Goal: Task Accomplishment & Management: Use online tool/utility

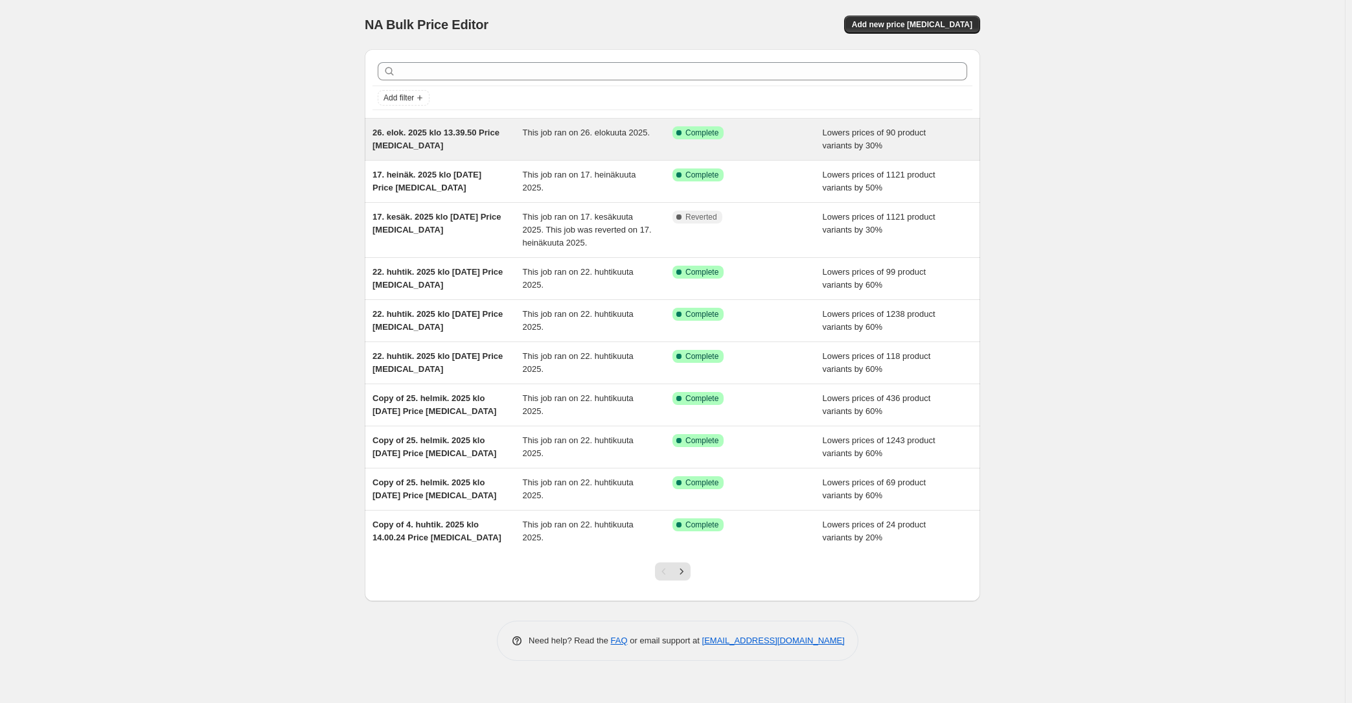
click at [475, 148] on div "26. elok. 2025 klo 13.39.50 Price [MEDICAL_DATA]" at bounding box center [447, 139] width 150 height 26
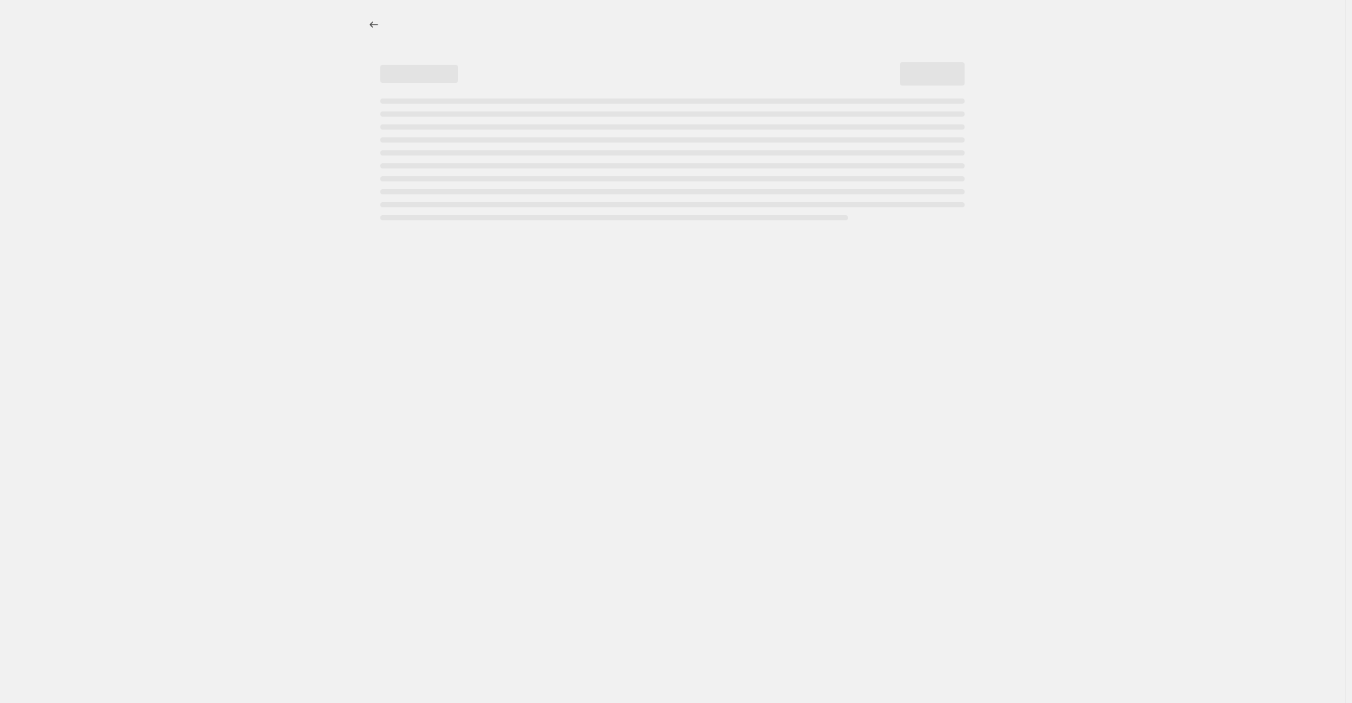
select select "percentage"
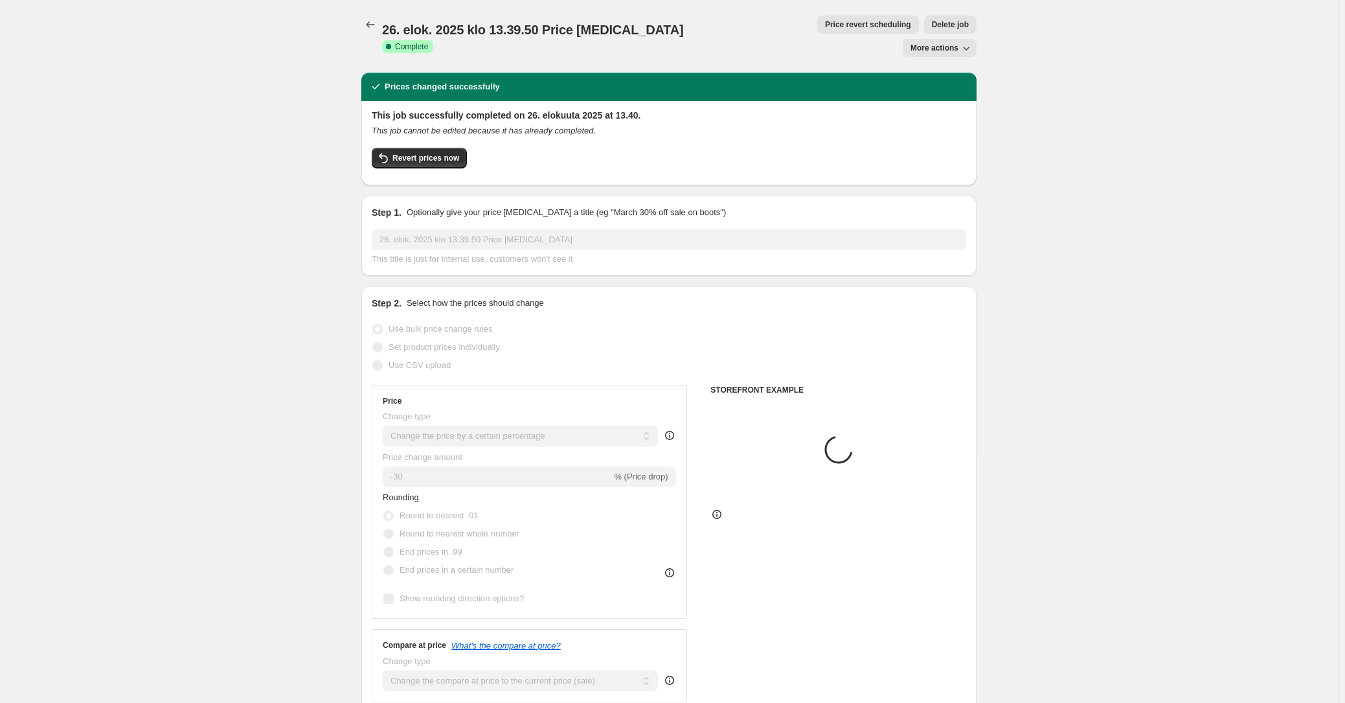
select select "collection"
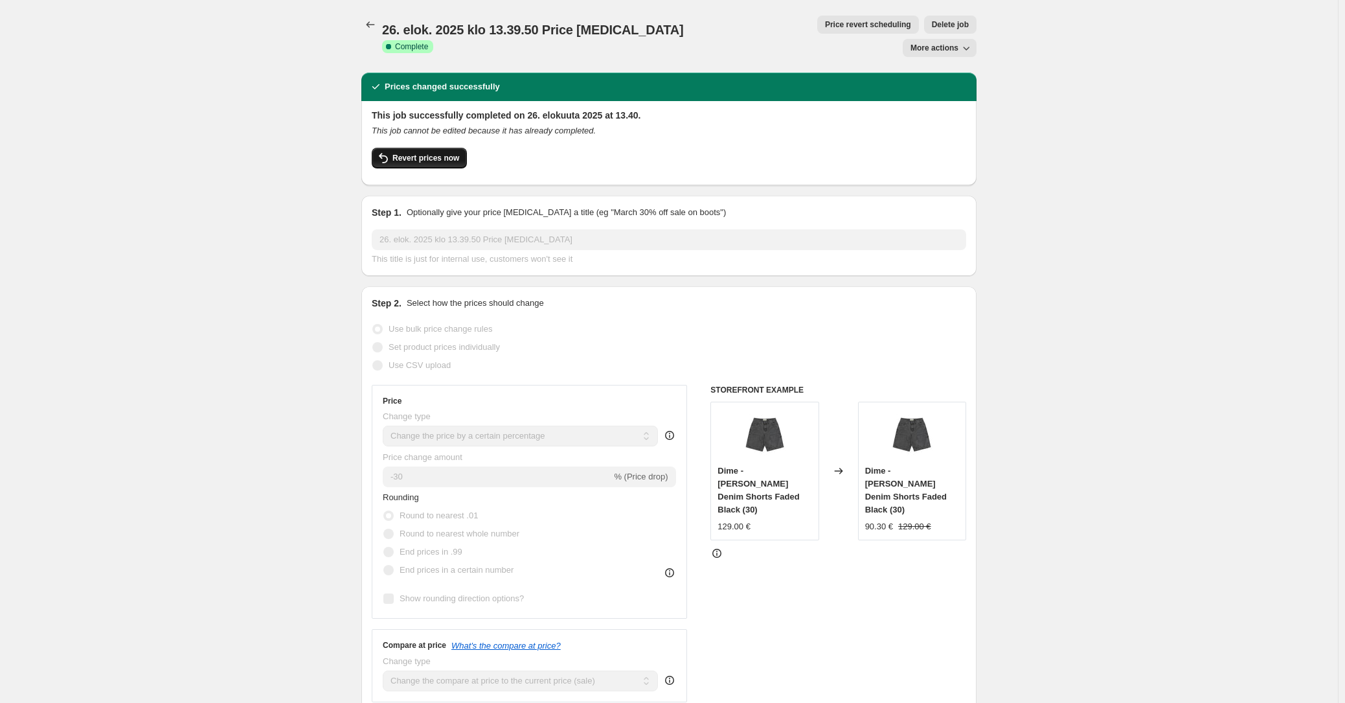
click at [441, 153] on span "Revert prices now" at bounding box center [425, 158] width 67 height 10
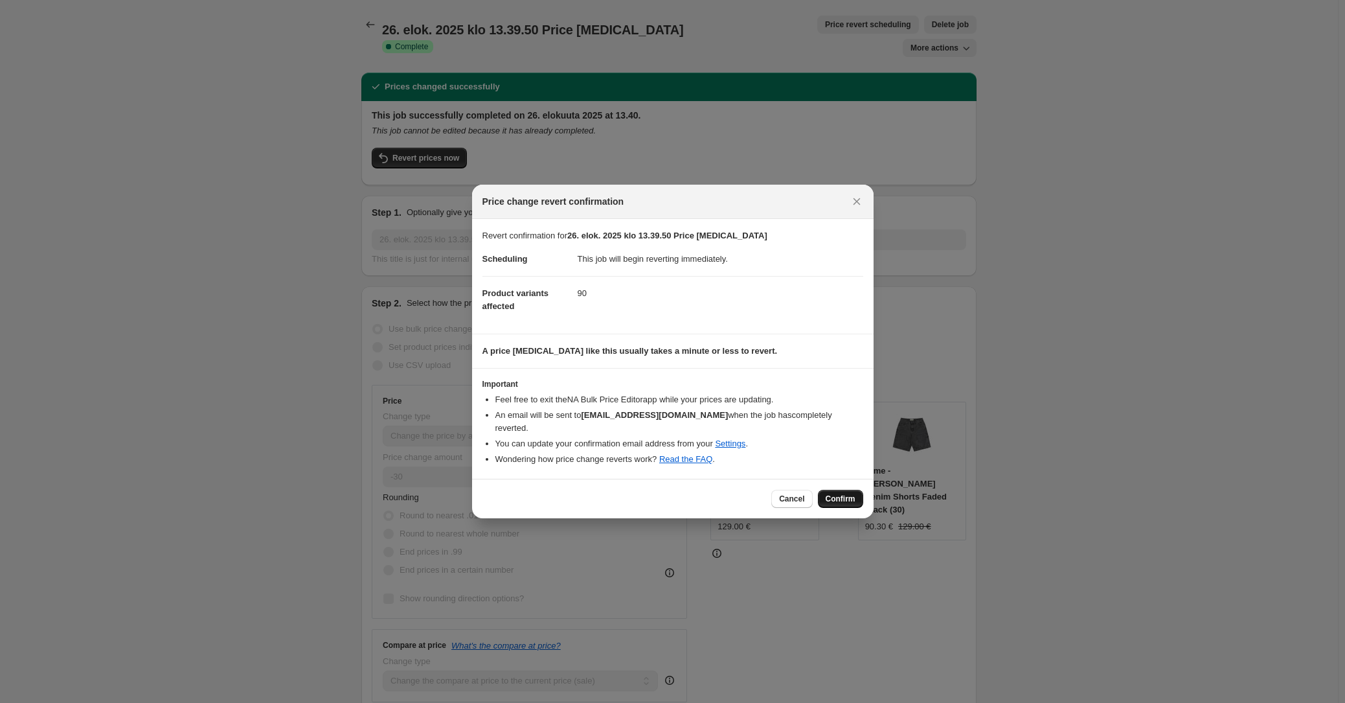
click at [843, 494] on span "Confirm" at bounding box center [841, 499] width 30 height 10
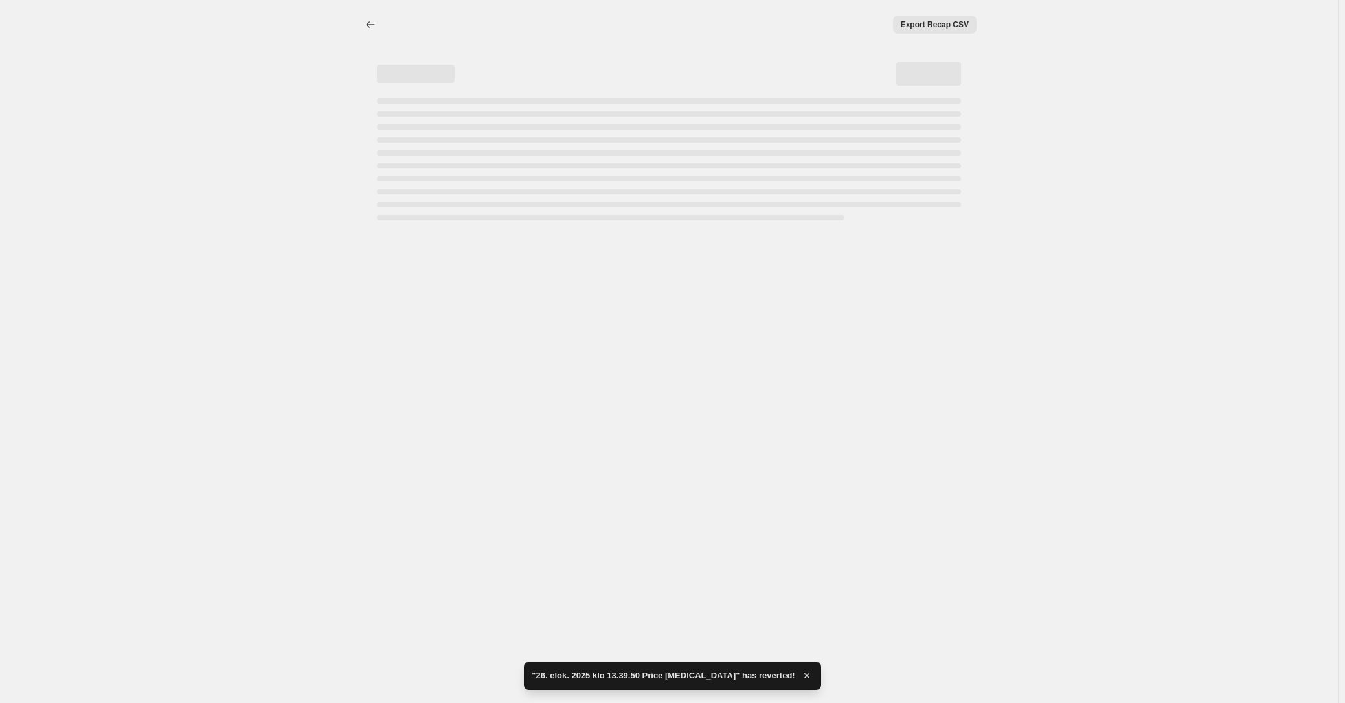
select select "percentage"
select select "collection"
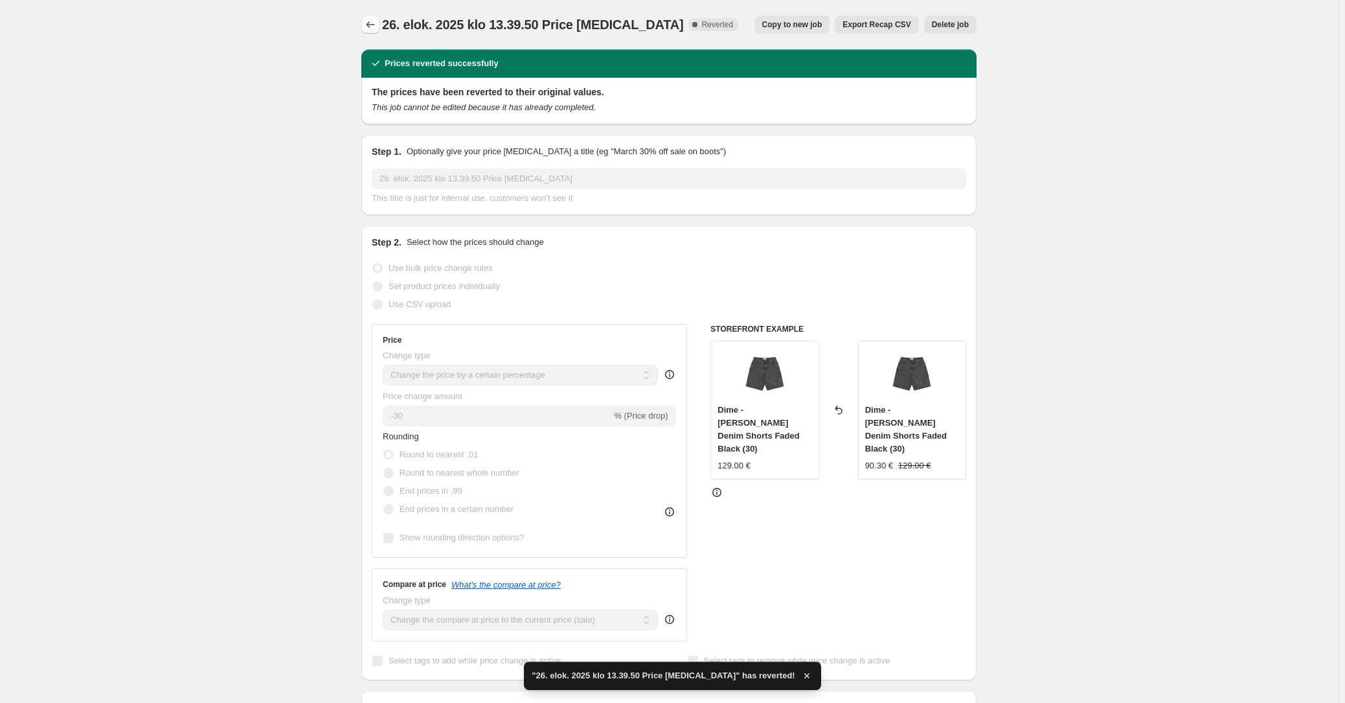
click at [371, 25] on icon "Price change jobs" at bounding box center [370, 24] width 13 height 13
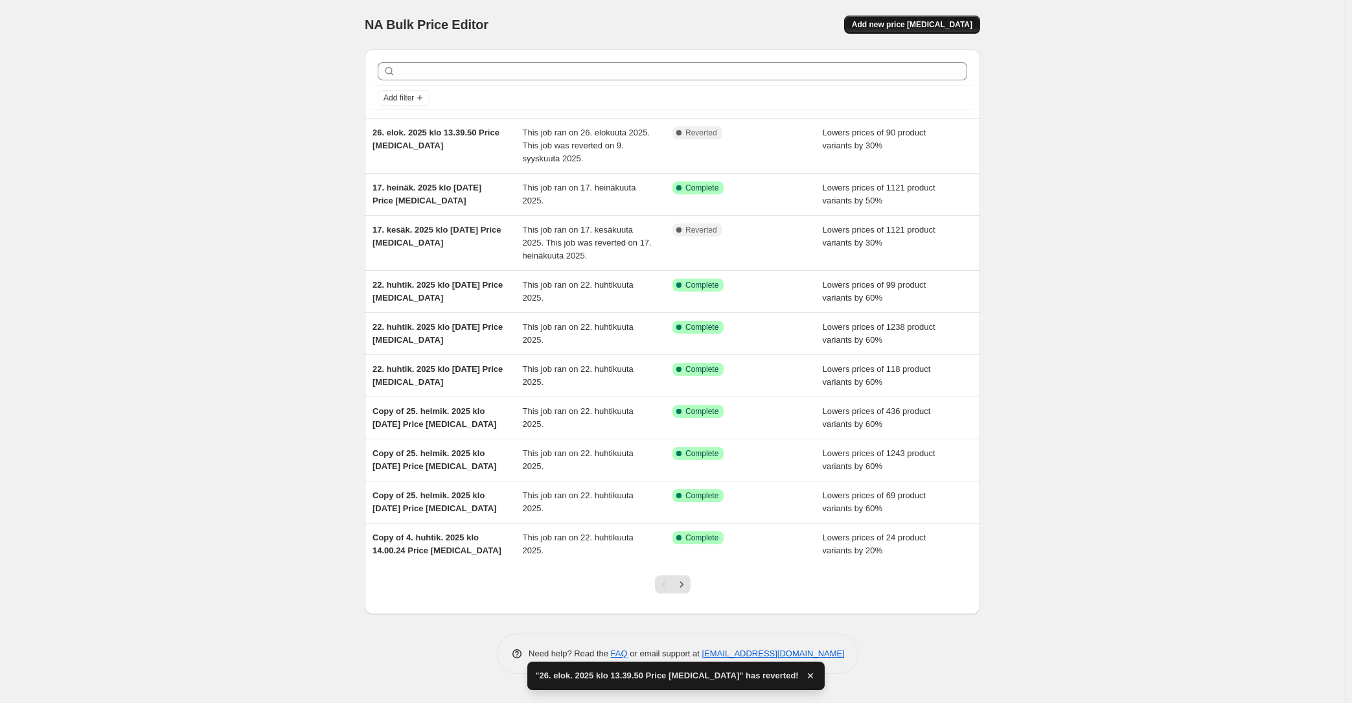
click at [918, 26] on span "Add new price [MEDICAL_DATA]" at bounding box center [912, 24] width 120 height 10
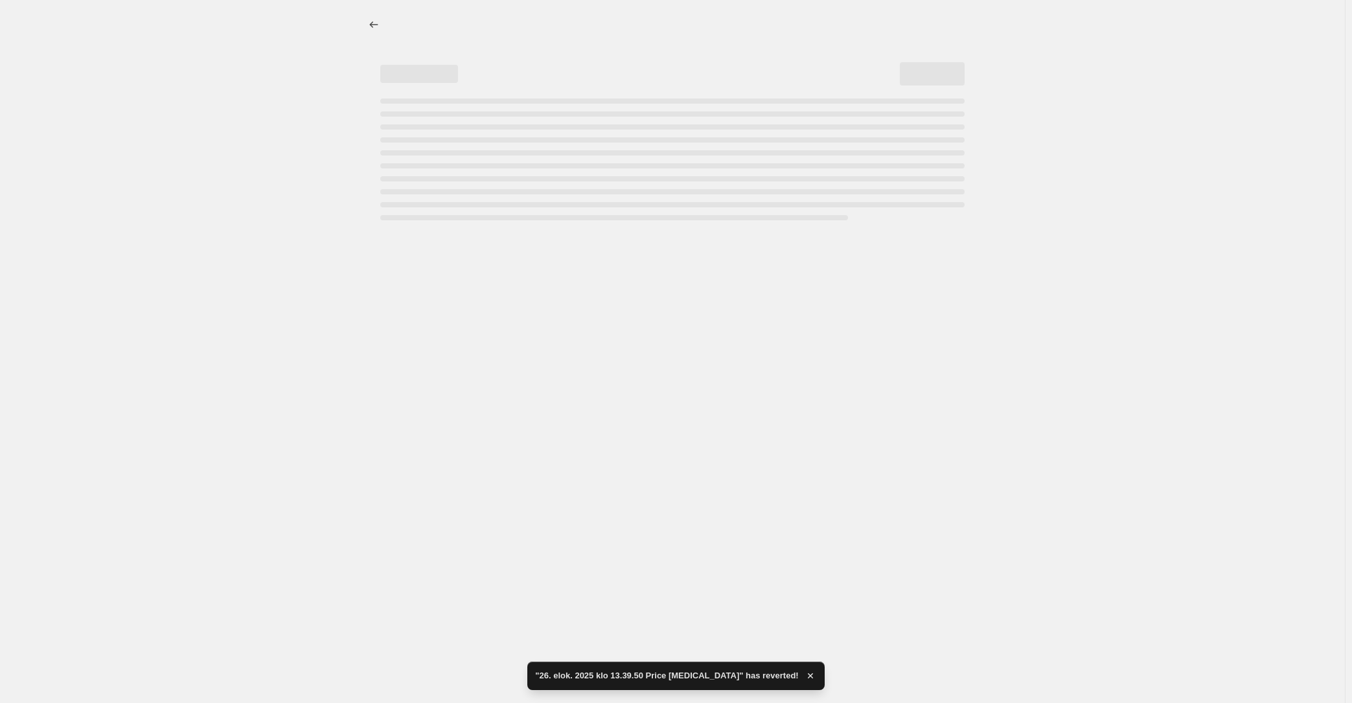
select select "percentage"
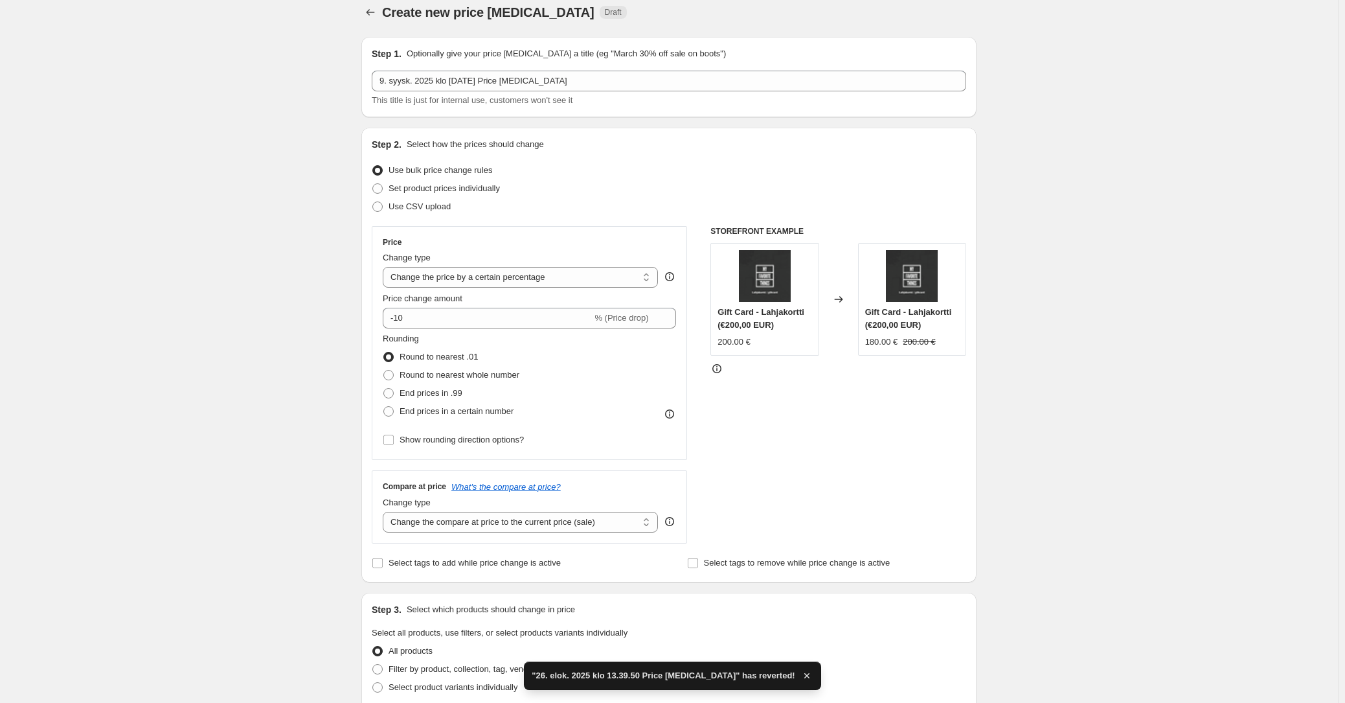
scroll to position [29, 0]
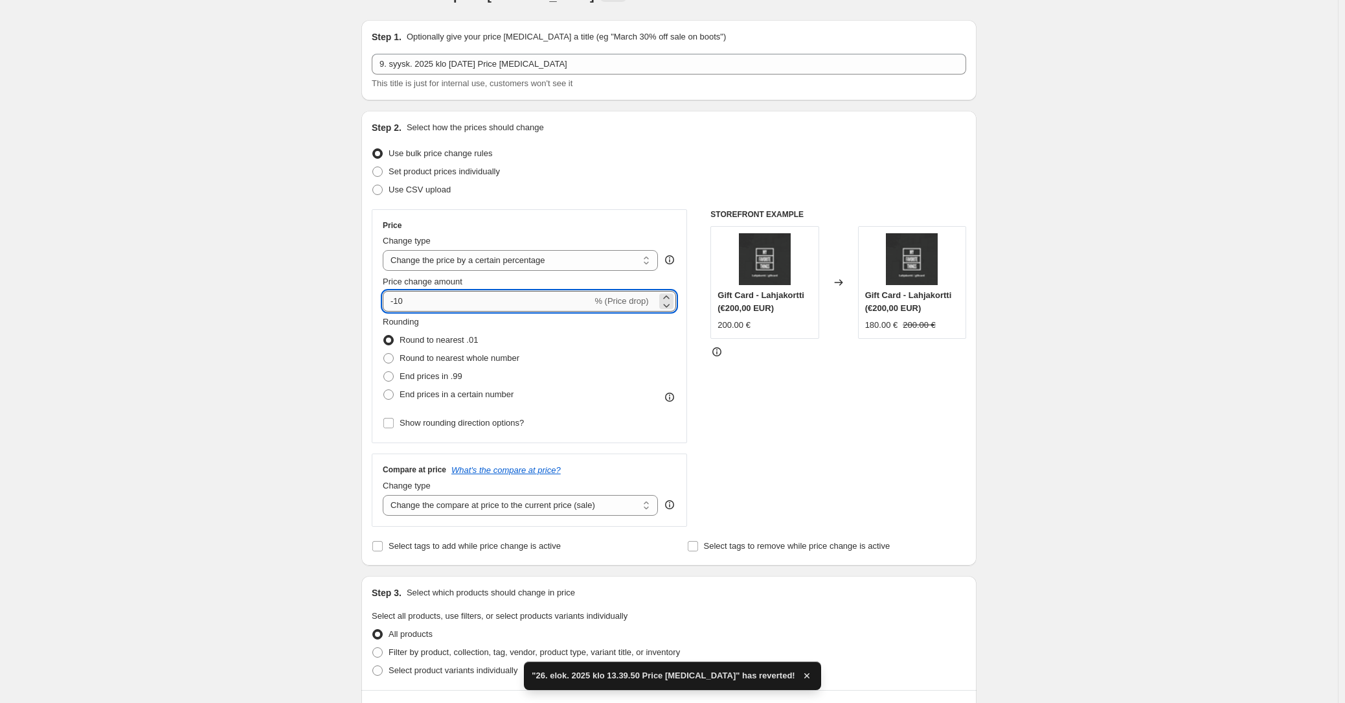
click at [448, 292] on input "-10" at bounding box center [487, 301] width 209 height 21
click at [449, 299] on input "-10" at bounding box center [487, 301] width 209 height 21
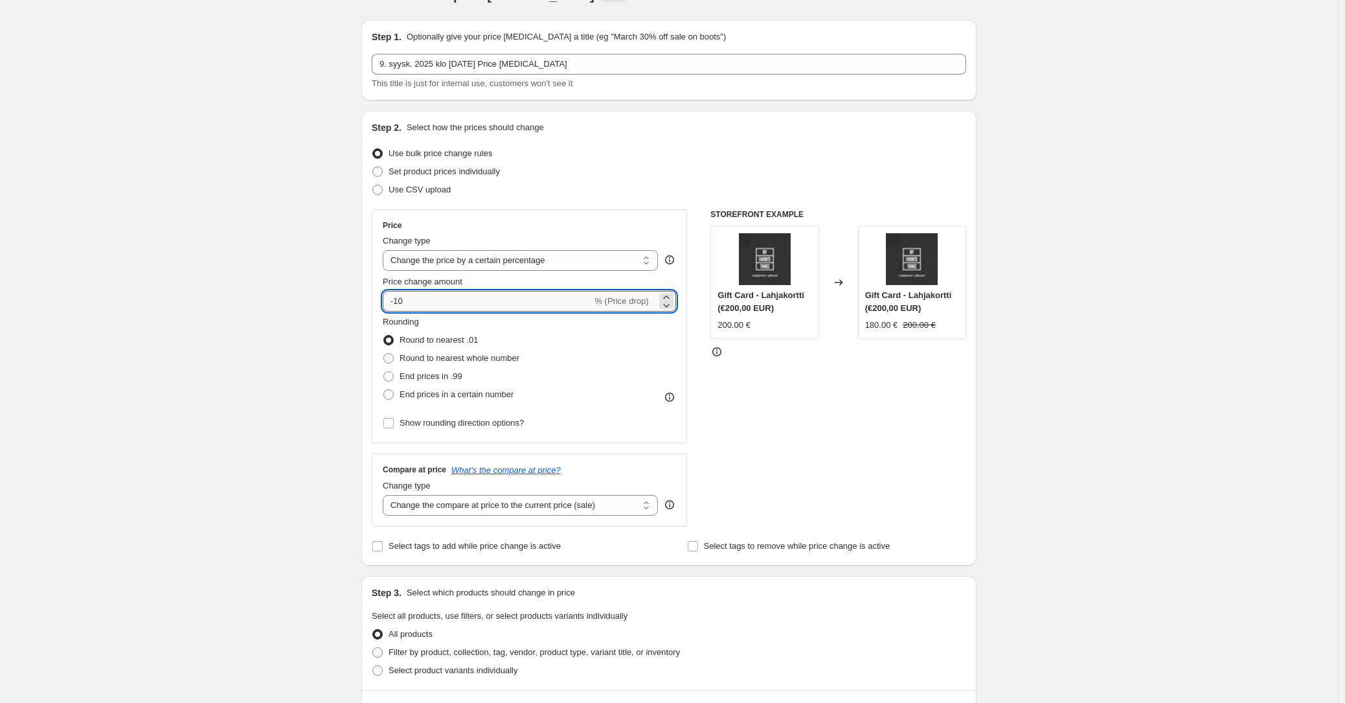
type input "-1"
type input "-50"
click at [249, 238] on div "Create new price [MEDICAL_DATA]. This page is ready Create new price [MEDICAL_D…" at bounding box center [669, 618] width 1338 height 1295
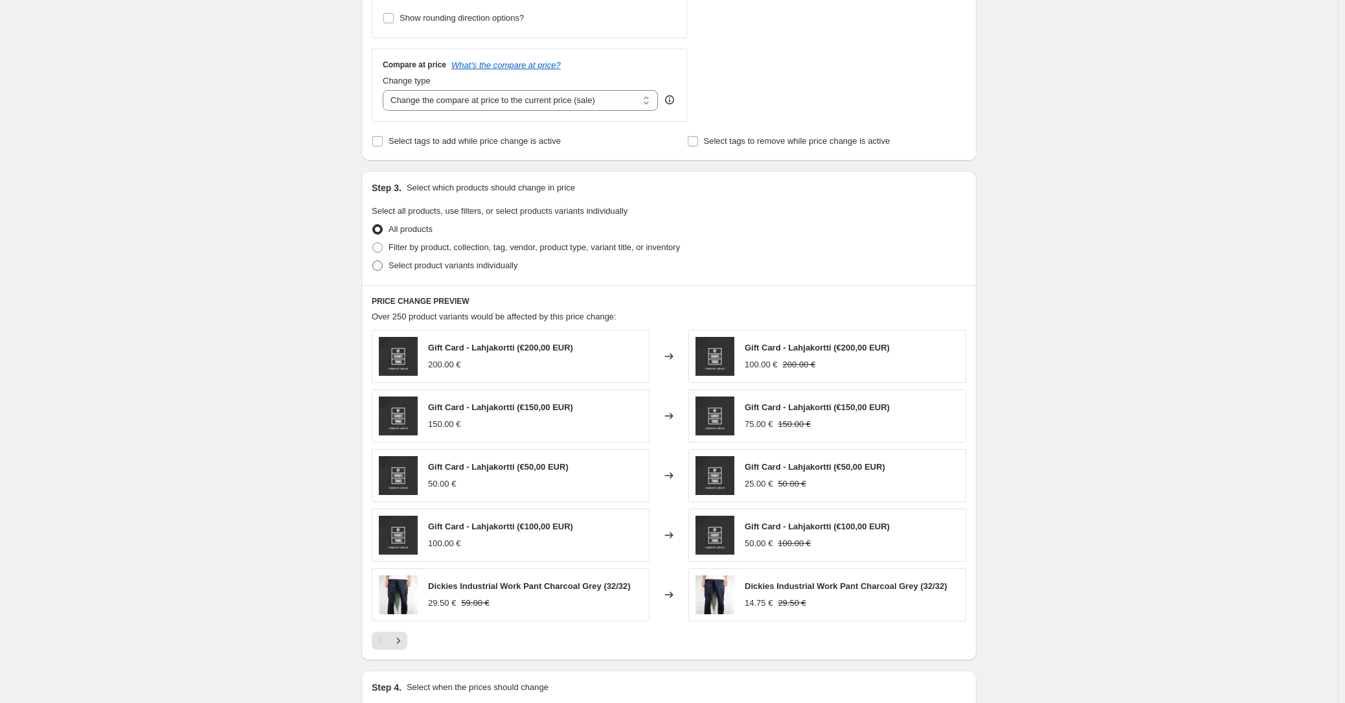
scroll to position [434, 0]
click at [409, 243] on span "Filter by product, collection, tag, vendor, product type, variant title, or inv…" at bounding box center [534, 247] width 291 height 10
click at [373, 243] on input "Filter by product, collection, tag, vendor, product type, variant title, or inv…" at bounding box center [372, 242] width 1 height 1
radio input "true"
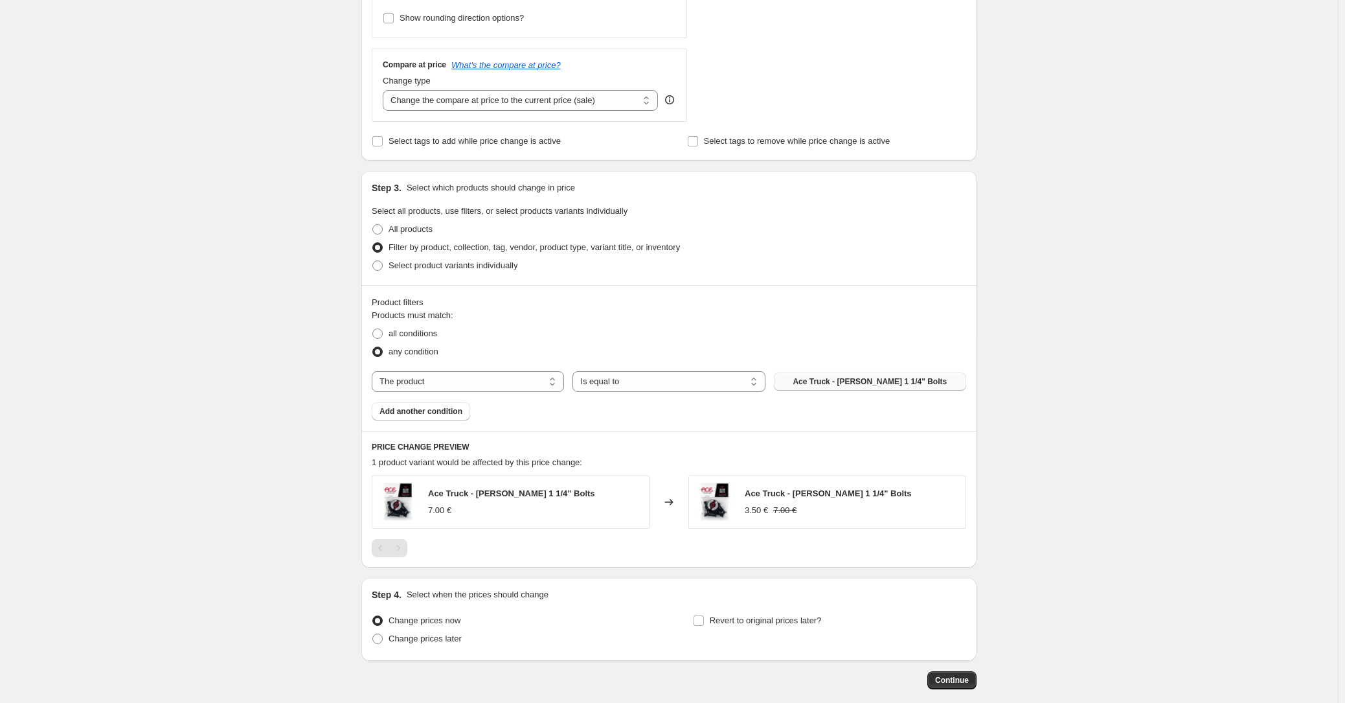
click at [867, 379] on span "Ace Truck - Allen 1 1/4" Bolts" at bounding box center [870, 381] width 154 height 10
click at [492, 374] on select "The product The product's collection The product's tag The product's vendor The…" at bounding box center [468, 381] width 192 height 21
select select "collection"
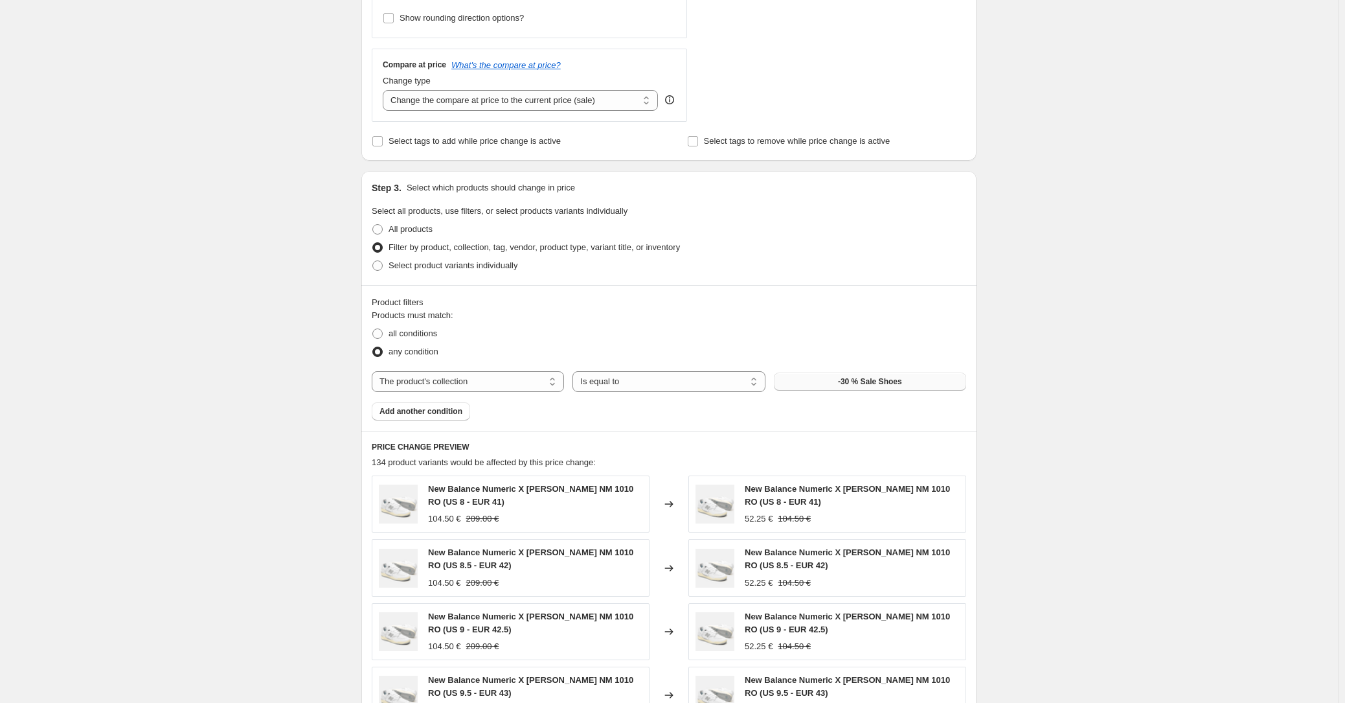
click at [887, 383] on span "-30 % Sale Shoes" at bounding box center [870, 381] width 64 height 10
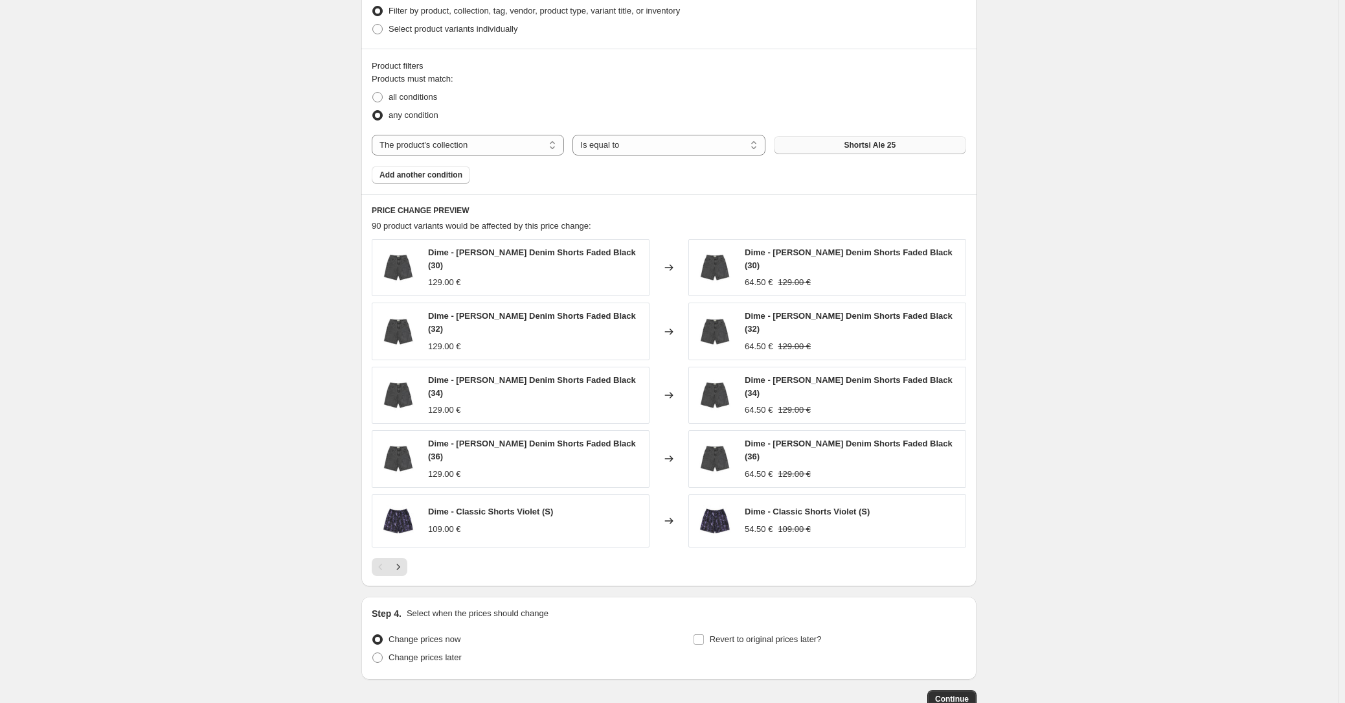
scroll to position [736, 0]
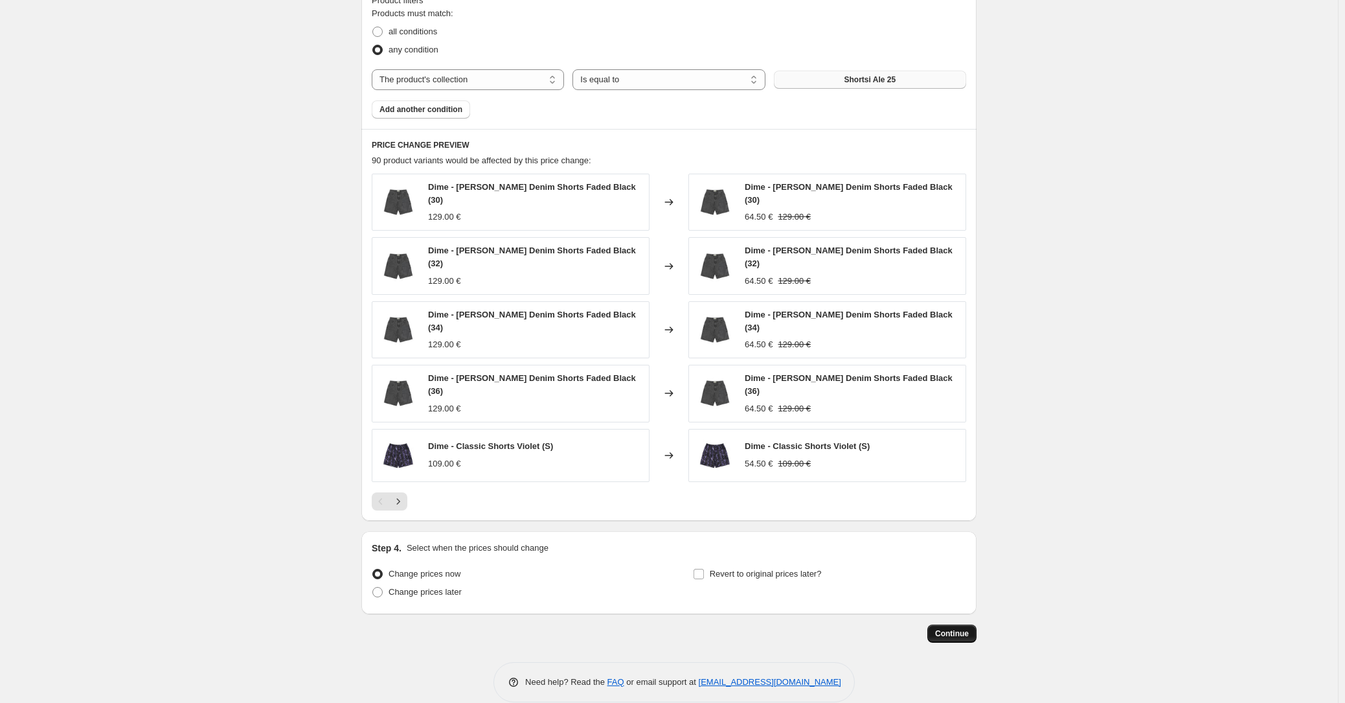
click at [943, 624] on button "Continue" at bounding box center [951, 633] width 49 height 18
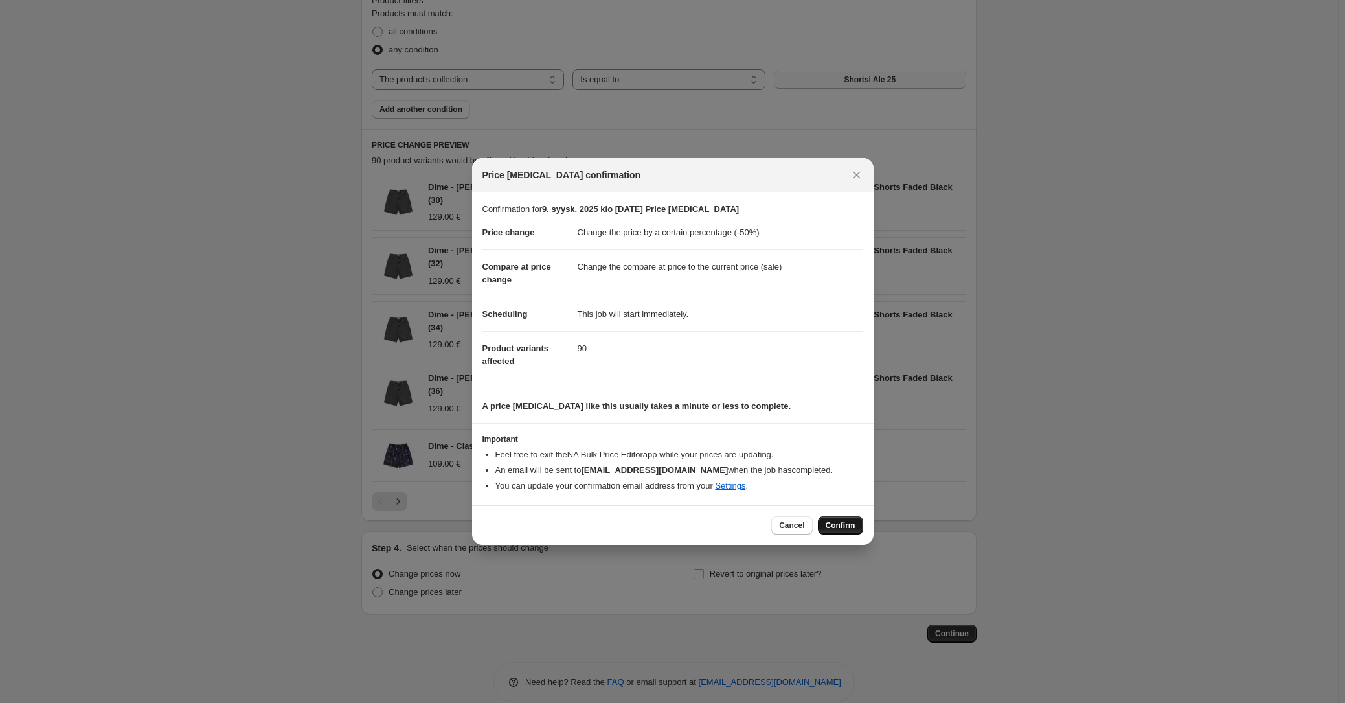
click at [847, 525] on span "Confirm" at bounding box center [841, 525] width 30 height 10
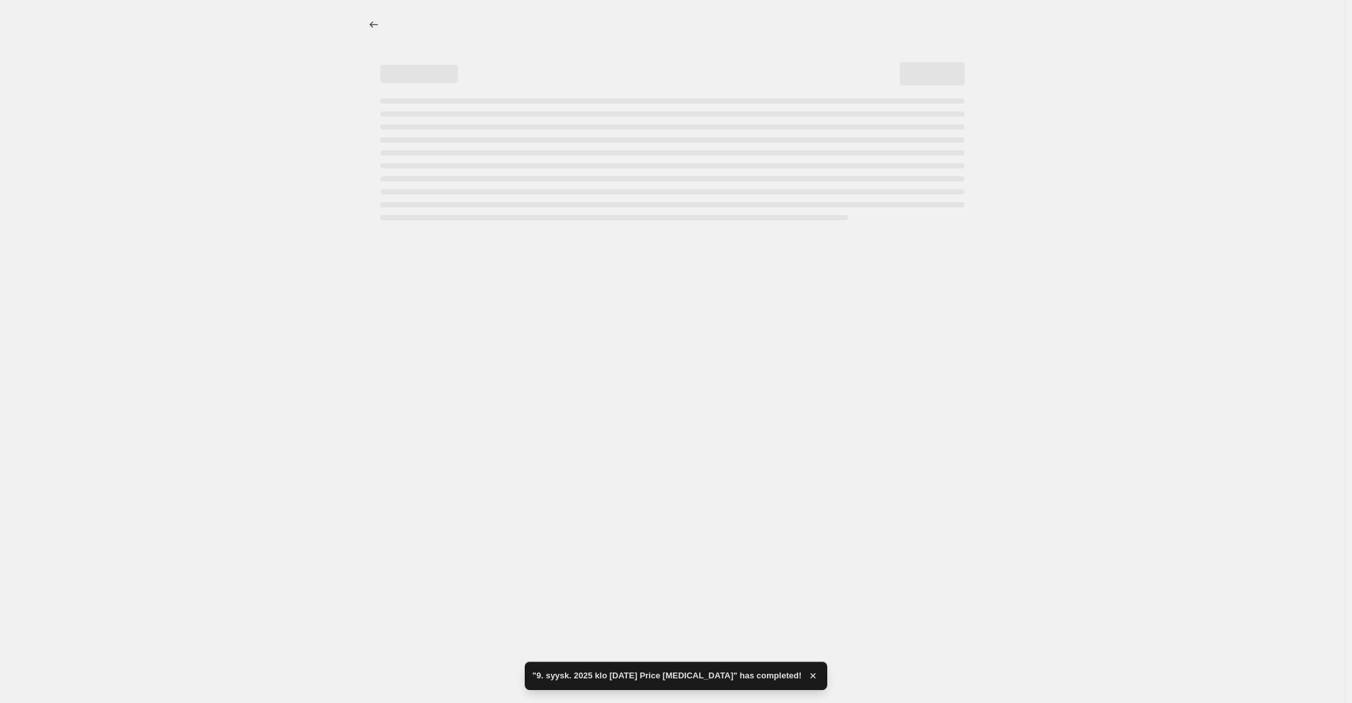
select select "percentage"
select select "collection"
